Goal: Information Seeking & Learning: Compare options

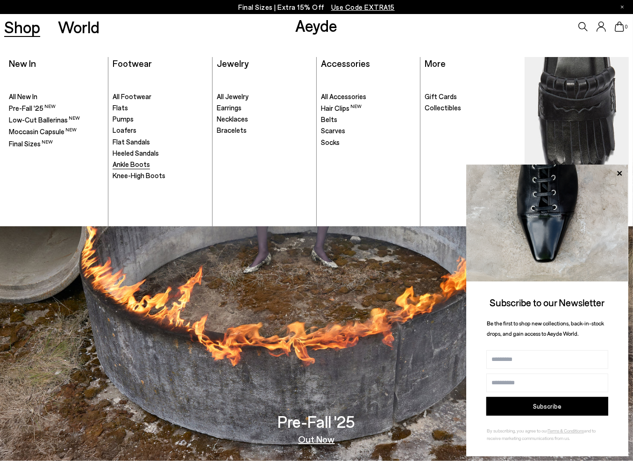
click at [135, 166] on span "Ankle Boots" at bounding box center [131, 164] width 37 height 8
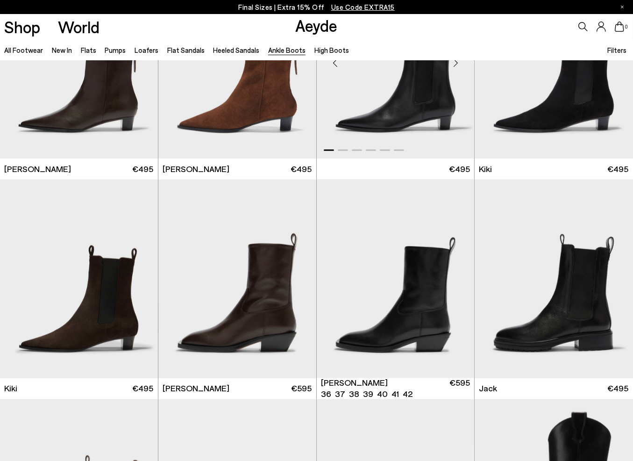
scroll to position [1215, 0]
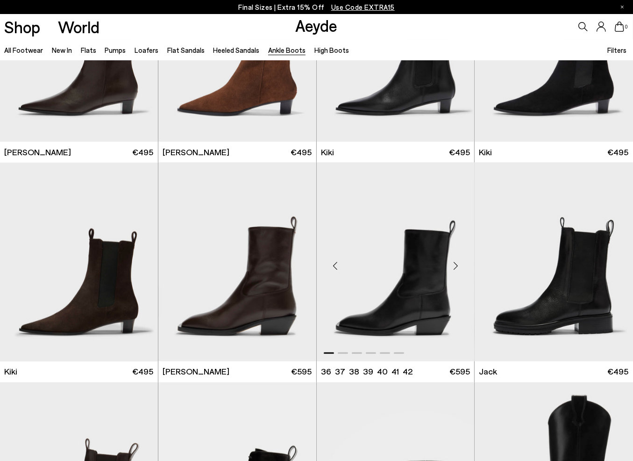
click at [456, 263] on div "Next slide" at bounding box center [456, 265] width 28 height 28
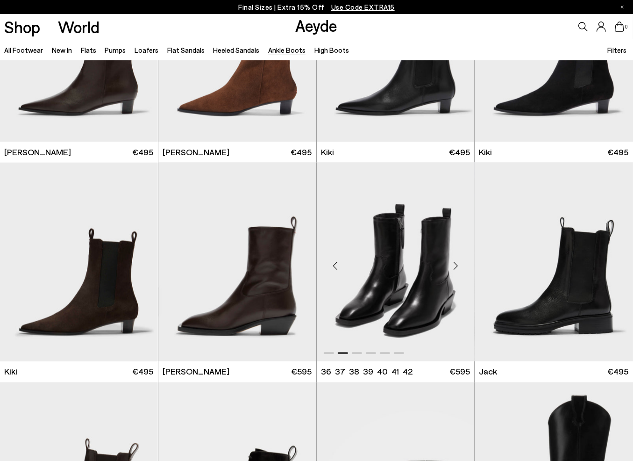
click at [456, 263] on div "Next slide" at bounding box center [456, 265] width 28 height 28
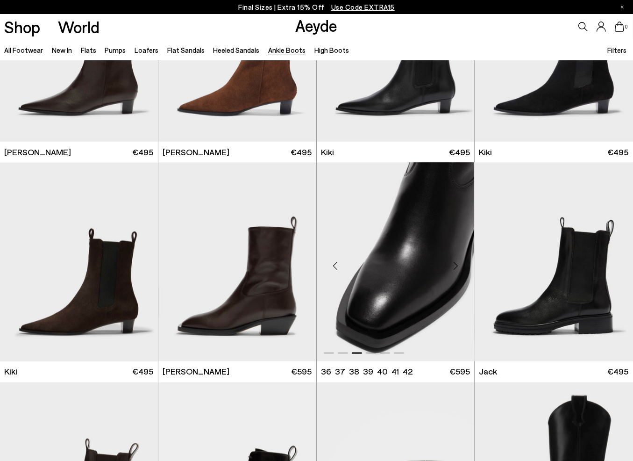
click at [456, 263] on div "Next slide" at bounding box center [456, 265] width 28 height 28
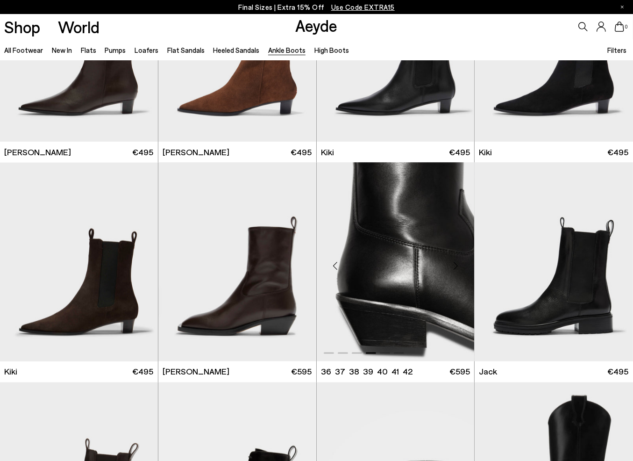
click at [456, 263] on div "Next slide" at bounding box center [456, 265] width 28 height 28
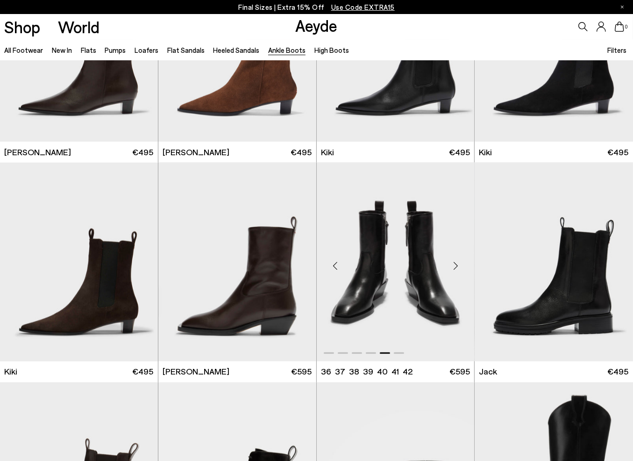
click at [456, 263] on div "Next slide" at bounding box center [456, 265] width 28 height 28
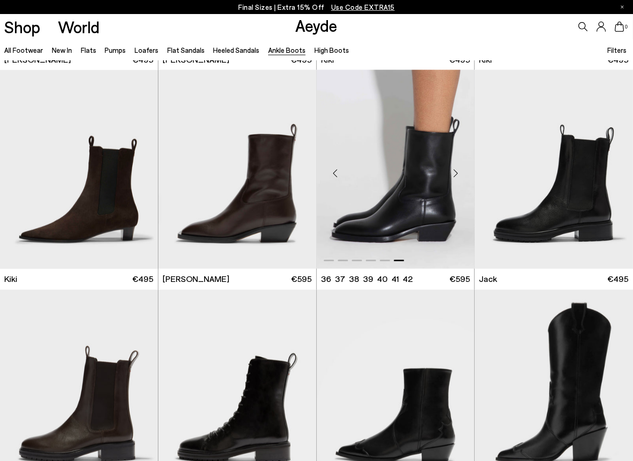
scroll to position [1308, 0]
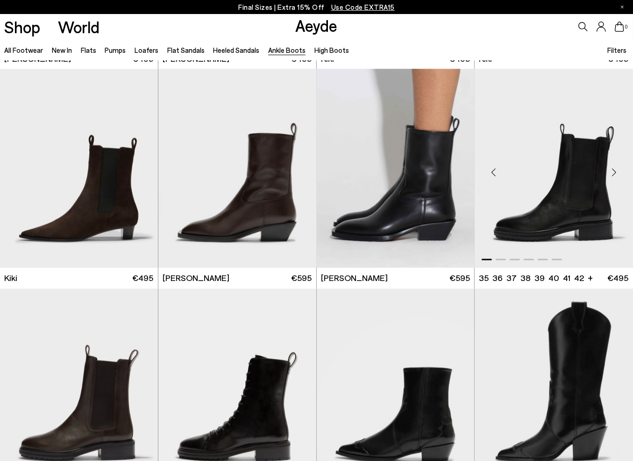
click at [616, 171] on div "Next slide" at bounding box center [614, 172] width 28 height 28
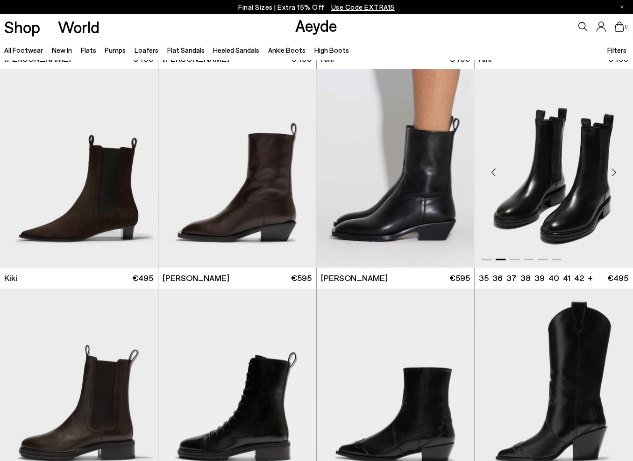
click at [616, 171] on div "Next slide" at bounding box center [614, 172] width 28 height 28
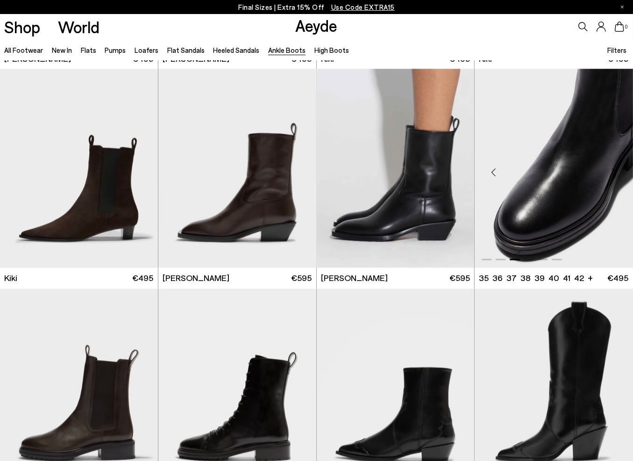
click at [616, 171] on div "Next slide" at bounding box center [614, 172] width 28 height 28
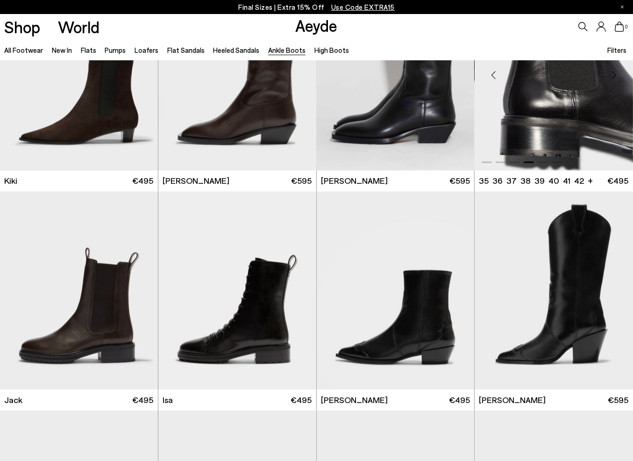
scroll to position [1449, 0]
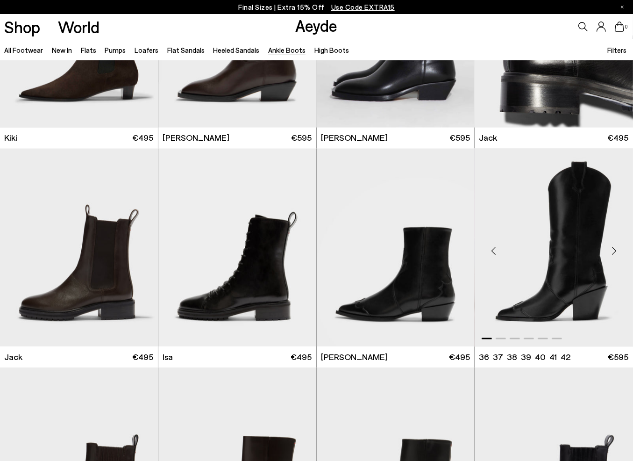
click at [617, 250] on div "Next slide" at bounding box center [614, 251] width 28 height 28
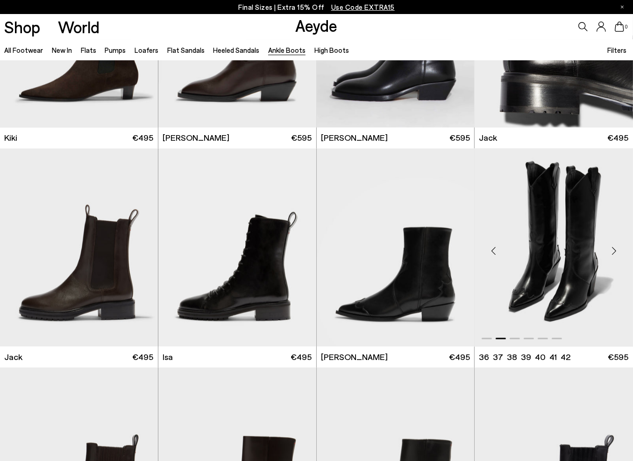
click at [617, 250] on div "Next slide" at bounding box center [614, 251] width 28 height 28
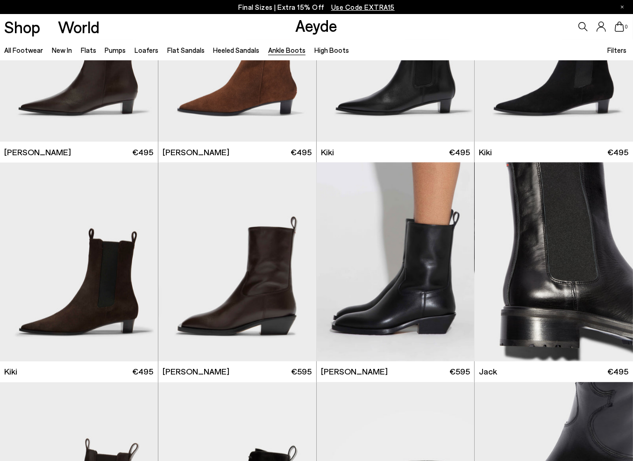
scroll to position [1215, 0]
click at [134, 263] on div "Next slide" at bounding box center [139, 265] width 28 height 28
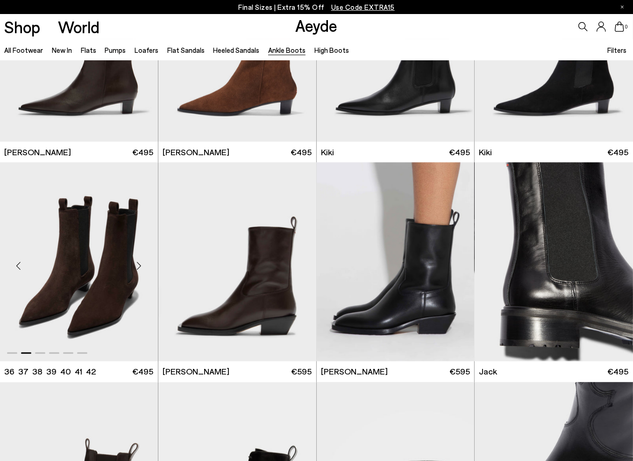
click at [134, 263] on div "Next slide" at bounding box center [139, 265] width 28 height 28
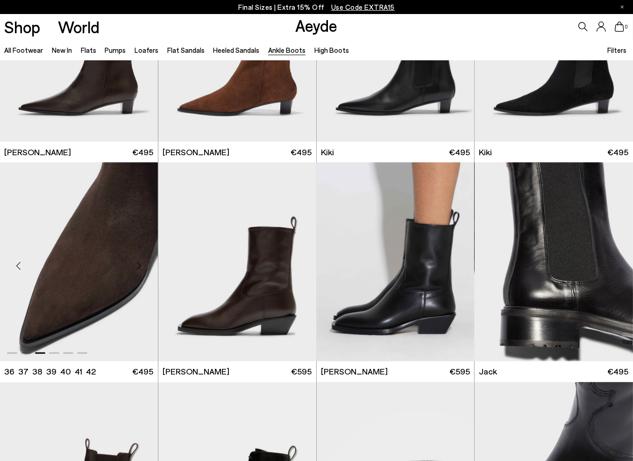
click at [134, 263] on div "Next slide" at bounding box center [139, 265] width 28 height 28
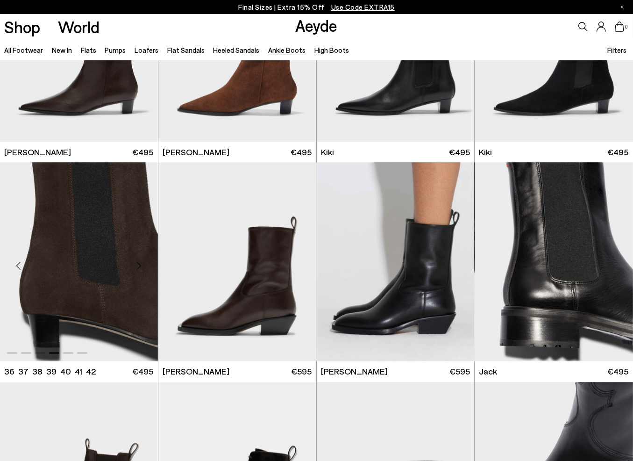
click at [134, 263] on div "Next slide" at bounding box center [139, 265] width 28 height 28
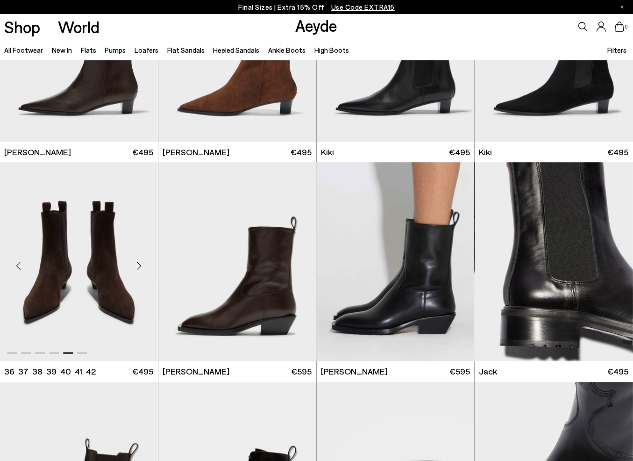
click at [135, 263] on div "Next slide" at bounding box center [139, 265] width 28 height 28
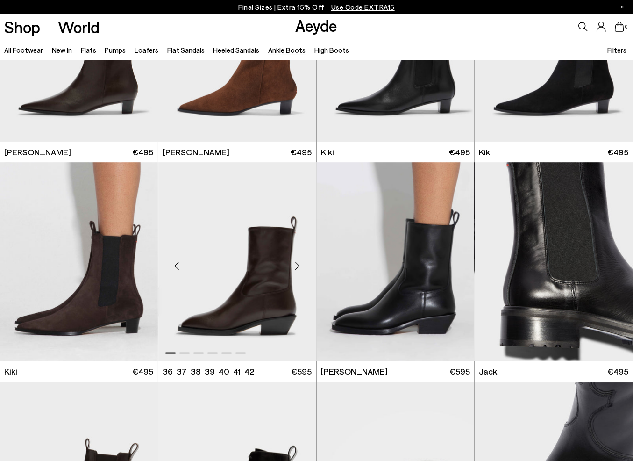
click at [305, 258] on div "Next slide" at bounding box center [298, 265] width 28 height 28
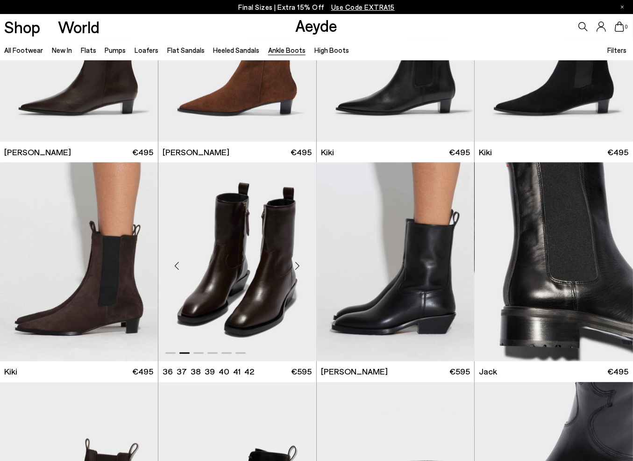
click at [304, 258] on div "Next slide" at bounding box center [298, 265] width 28 height 28
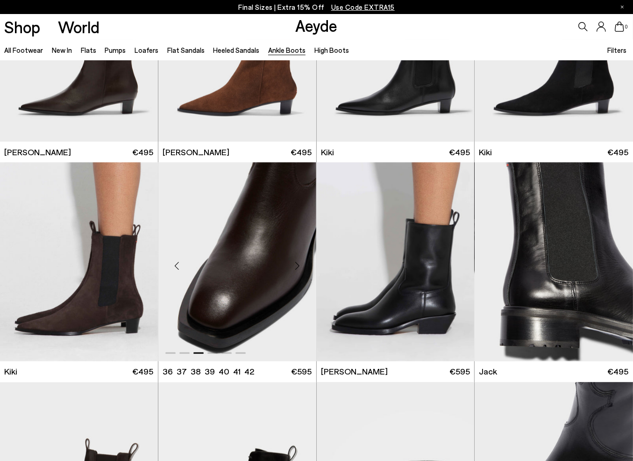
drag, startPoint x: 304, startPoint y: 258, endPoint x: 295, endPoint y: 268, distance: 12.9
click at [304, 259] on div "Next slide" at bounding box center [298, 265] width 28 height 28
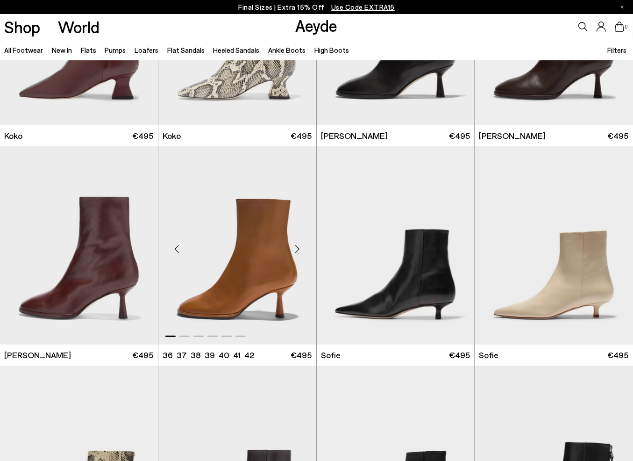
scroll to position [561, 0]
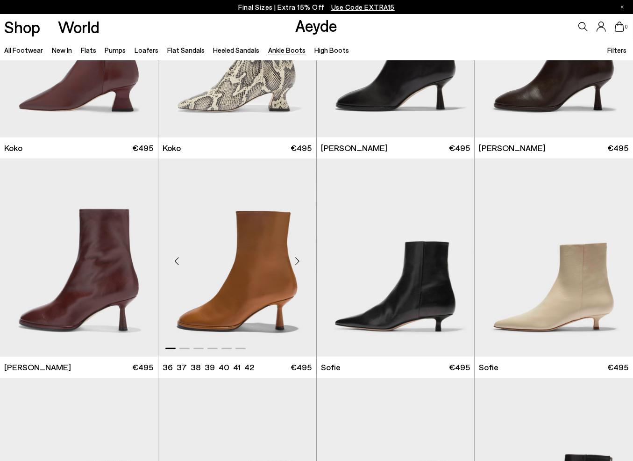
click at [295, 260] on div "Next slide" at bounding box center [298, 261] width 28 height 28
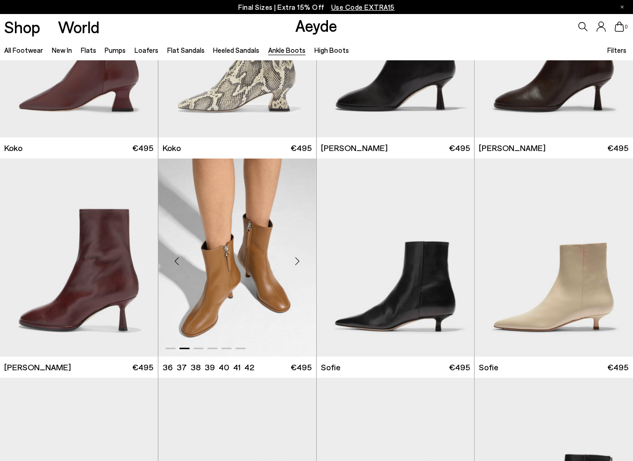
click at [295, 260] on div "Next slide" at bounding box center [298, 261] width 28 height 28
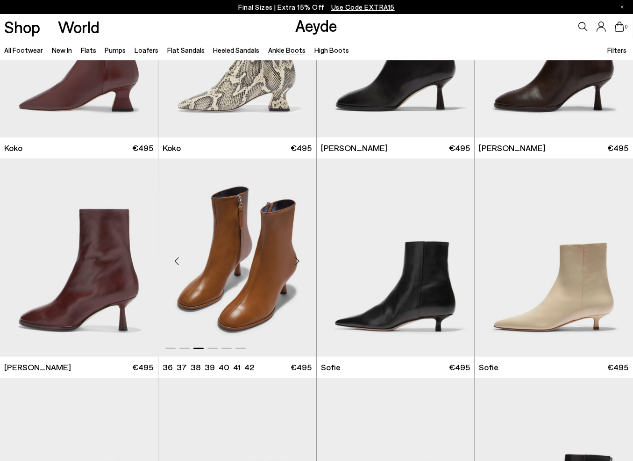
click at [295, 260] on div "Next slide" at bounding box center [298, 261] width 28 height 28
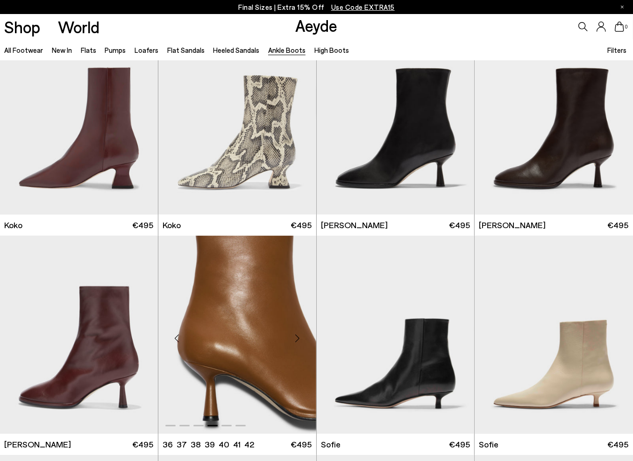
scroll to position [514, 0]
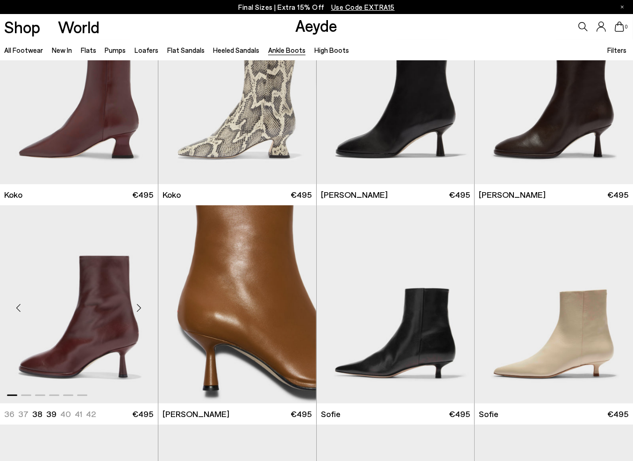
click at [142, 306] on div "Next slide" at bounding box center [139, 308] width 28 height 28
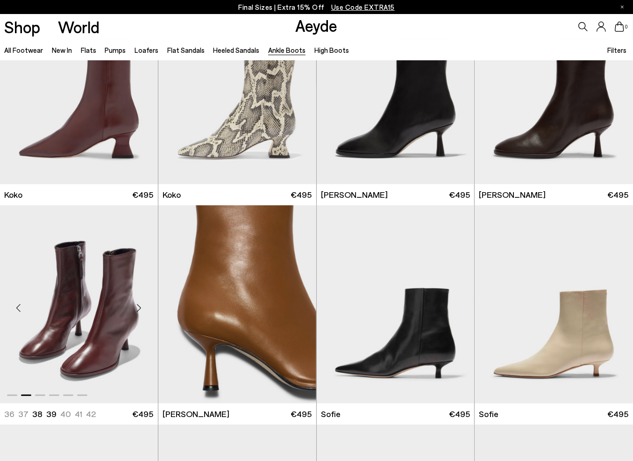
click at [142, 306] on div "Next slide" at bounding box center [139, 308] width 28 height 28
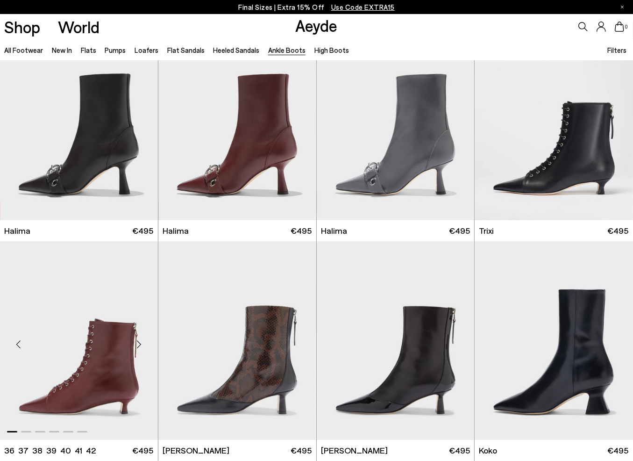
scroll to position [0, 0]
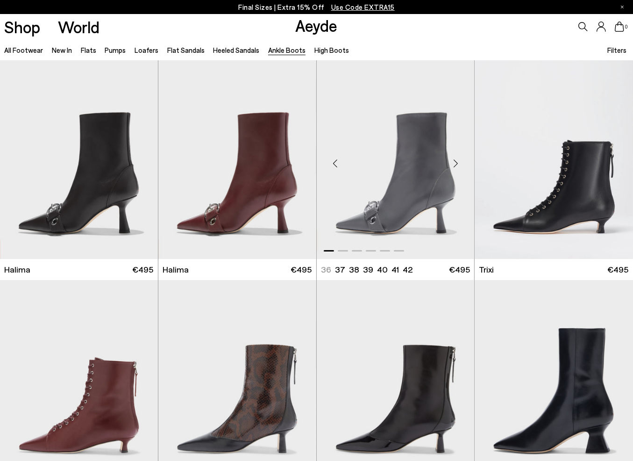
click at [457, 161] on div "Next slide" at bounding box center [456, 164] width 28 height 28
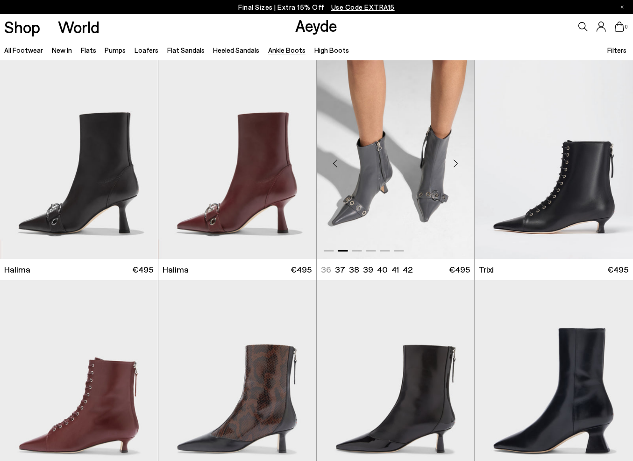
click at [457, 161] on div "Next slide" at bounding box center [456, 164] width 28 height 28
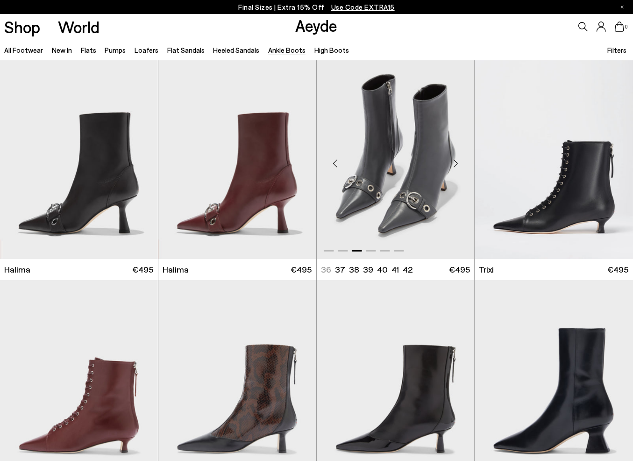
click at [457, 161] on div "Next slide" at bounding box center [456, 164] width 28 height 28
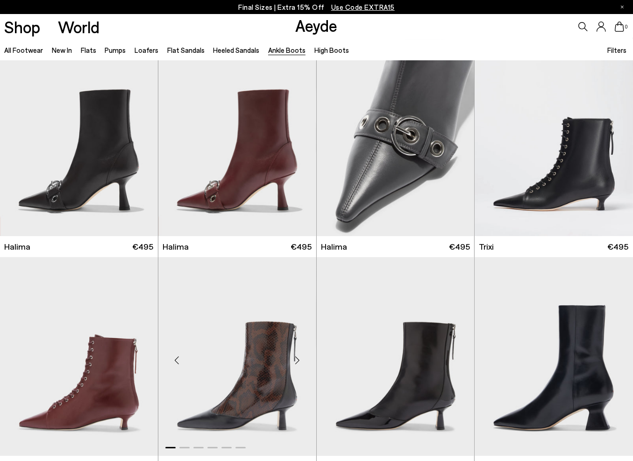
scroll to position [140, 0]
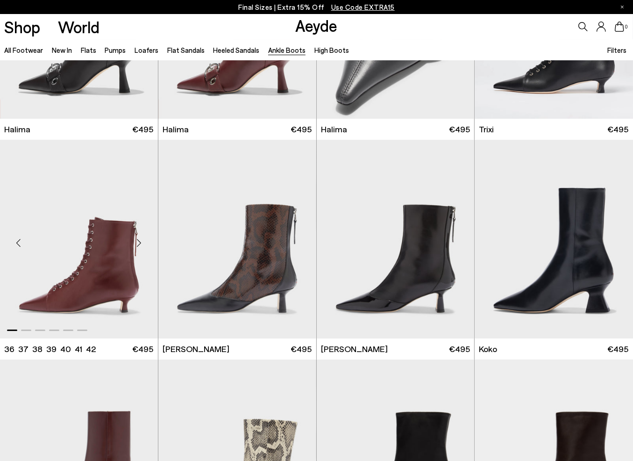
click at [148, 237] on div "Next slide" at bounding box center [139, 243] width 28 height 28
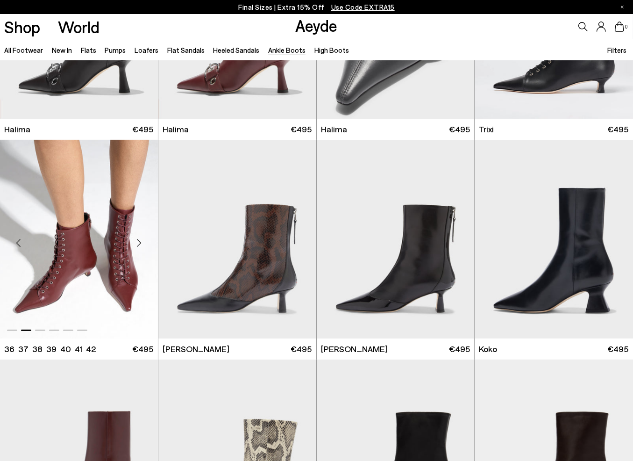
click at [148, 237] on div "Next slide" at bounding box center [139, 243] width 28 height 28
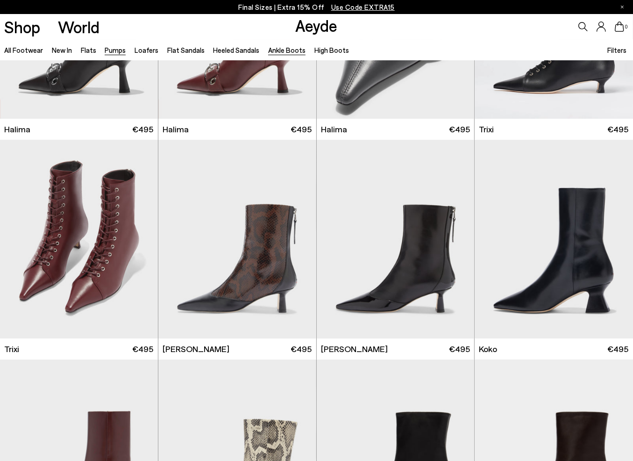
click at [109, 49] on link "Pumps" at bounding box center [115, 50] width 21 height 8
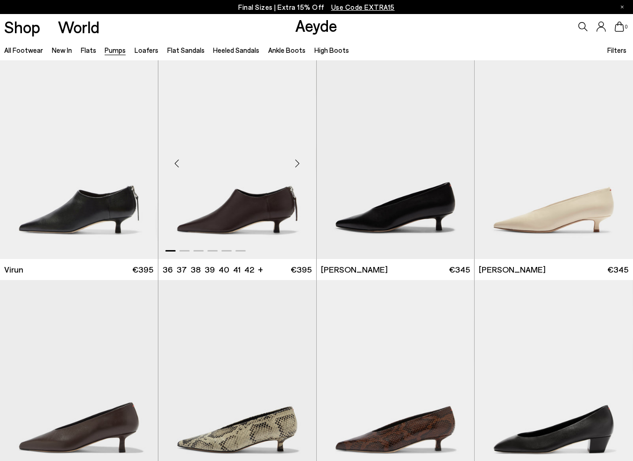
click at [297, 161] on div "Next slide" at bounding box center [298, 164] width 28 height 28
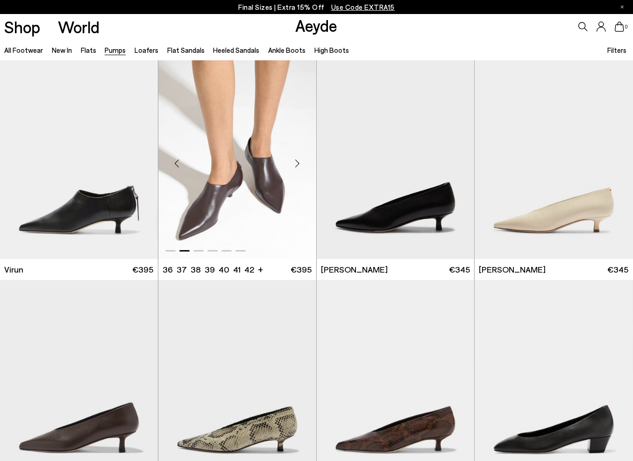
click at [297, 161] on div "Next slide" at bounding box center [298, 164] width 28 height 28
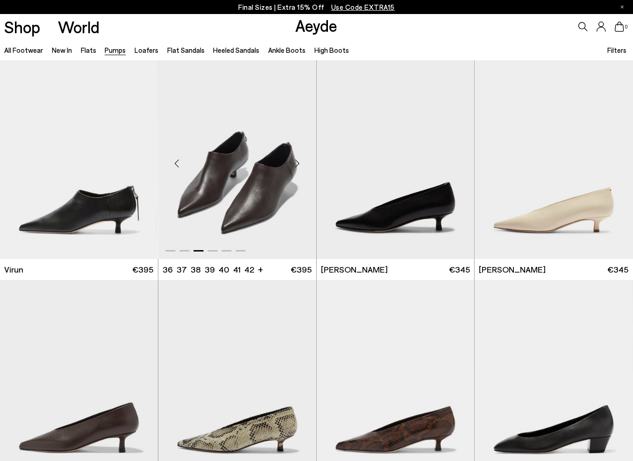
click at [297, 161] on div "Next slide" at bounding box center [298, 164] width 28 height 28
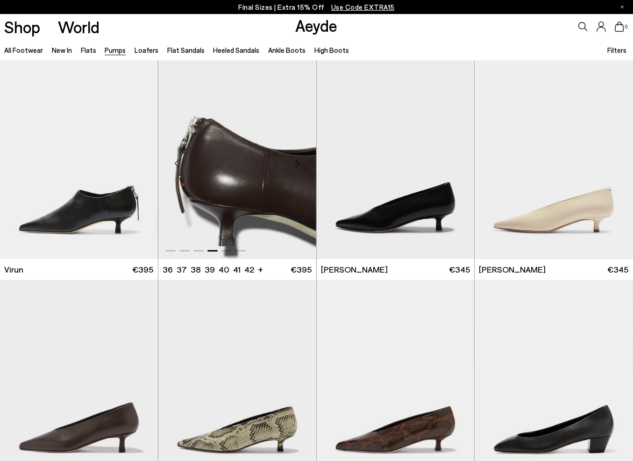
click at [297, 161] on div "Next slide" at bounding box center [298, 164] width 28 height 28
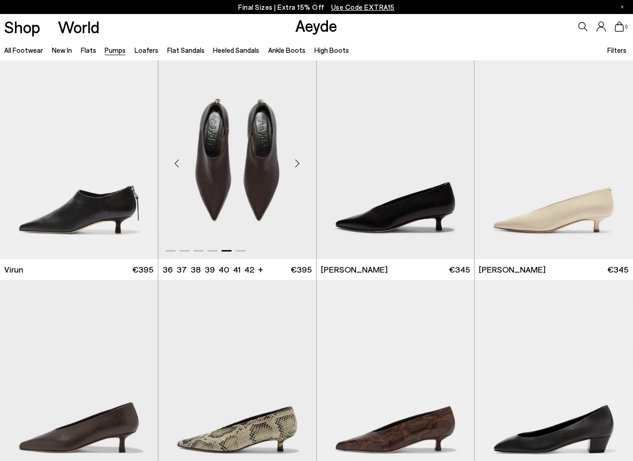
click at [297, 161] on div "Next slide" at bounding box center [298, 164] width 28 height 28
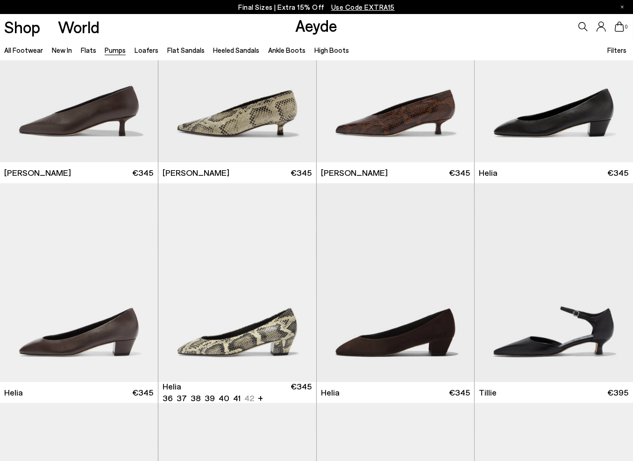
scroll to position [467, 0]
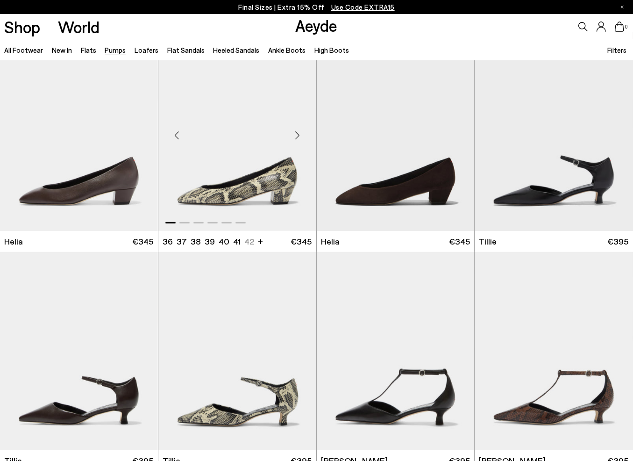
click at [292, 128] on div "Next slide" at bounding box center [298, 135] width 28 height 28
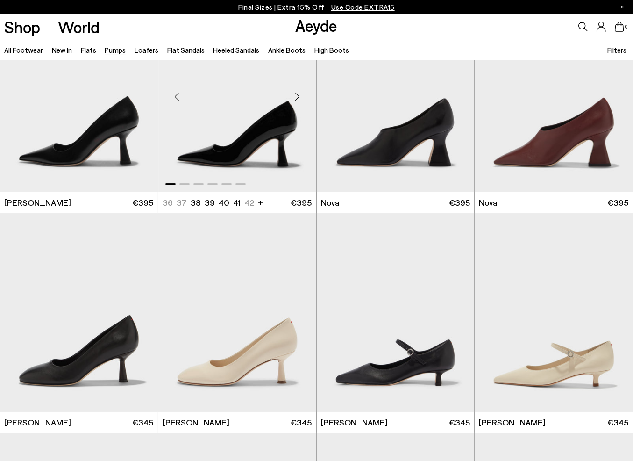
scroll to position [2991, 0]
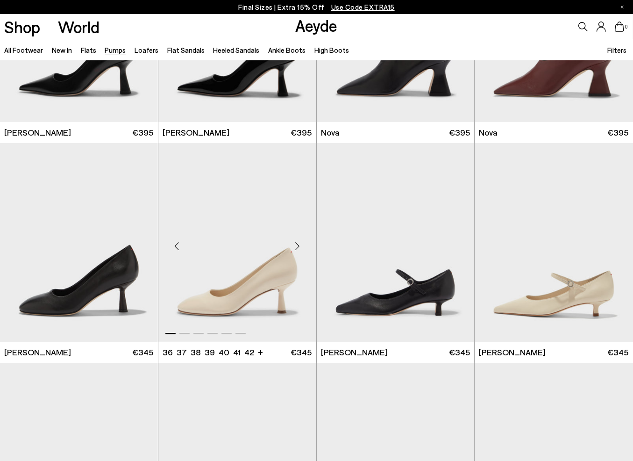
click at [299, 243] on div "Next slide" at bounding box center [298, 246] width 28 height 28
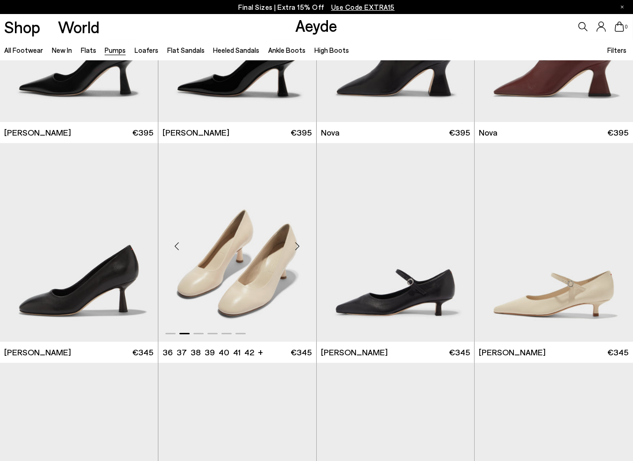
click at [259, 293] on img "2 / 6" at bounding box center [237, 242] width 158 height 199
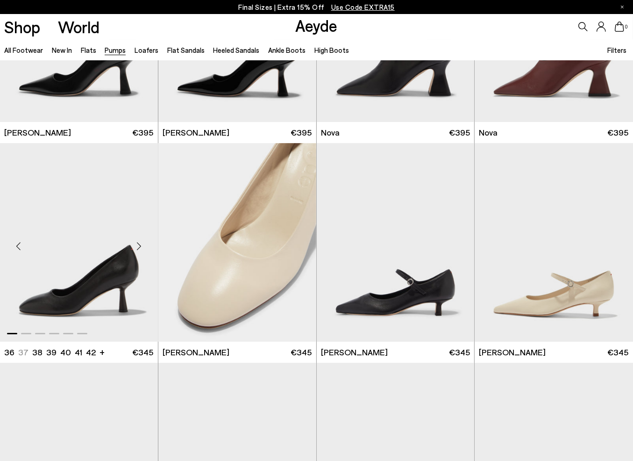
click at [144, 244] on div "Next slide" at bounding box center [139, 246] width 28 height 28
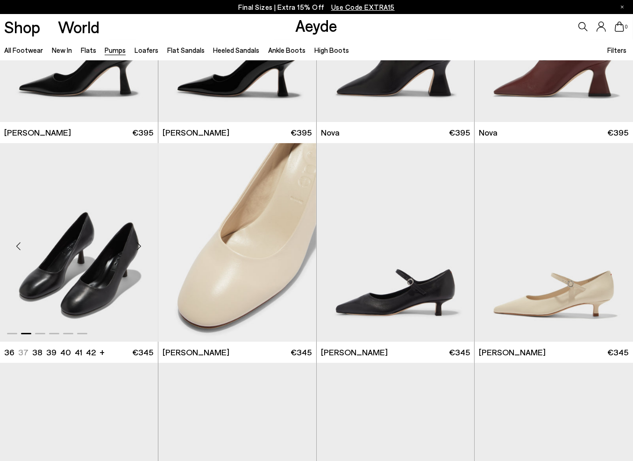
click at [144, 244] on div "Next slide" at bounding box center [139, 246] width 28 height 28
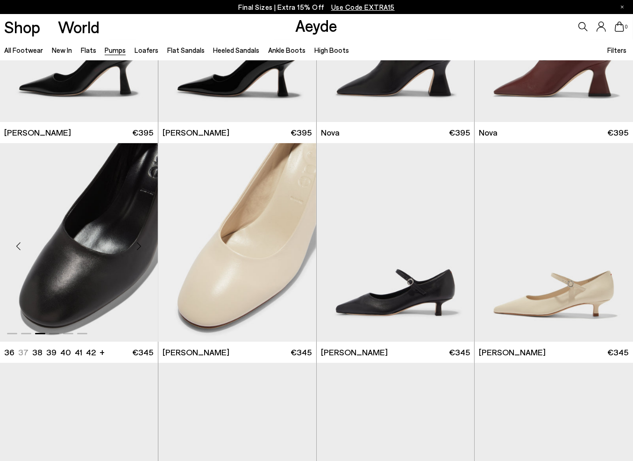
click at [146, 243] on div "Next slide" at bounding box center [139, 246] width 28 height 28
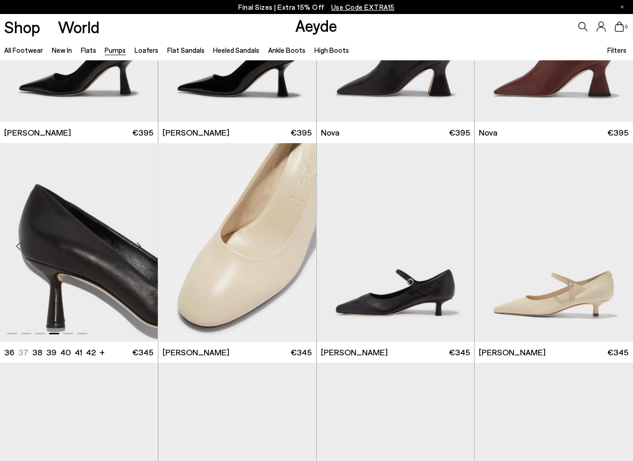
click at [146, 243] on div "Next slide" at bounding box center [139, 246] width 28 height 28
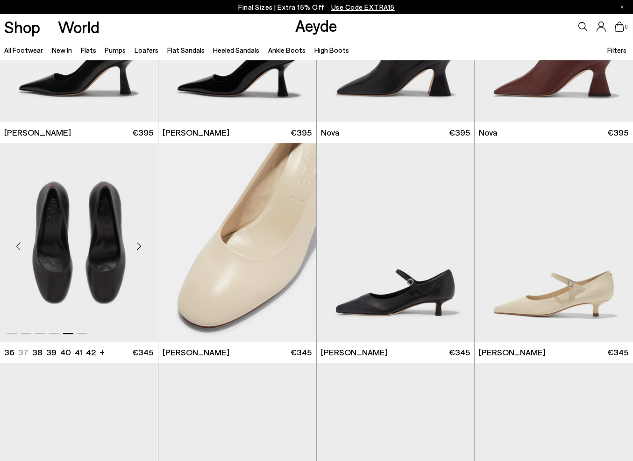
click at [146, 243] on div "Next slide" at bounding box center [139, 246] width 28 height 28
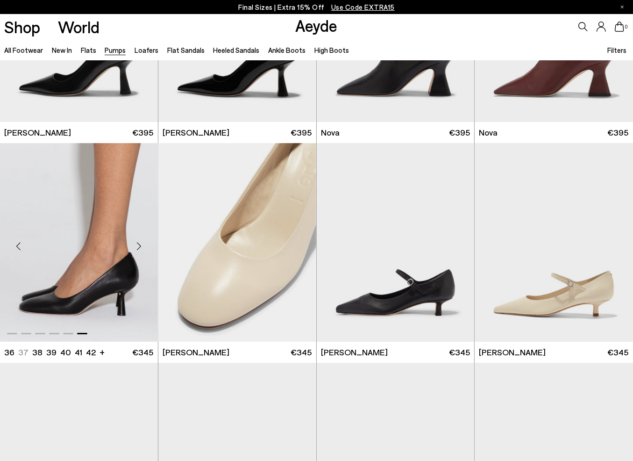
click at [146, 243] on div "Next slide" at bounding box center [139, 246] width 28 height 28
